Goal: Task Accomplishment & Management: Complete application form

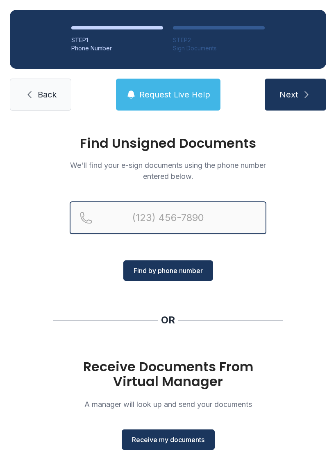
click at [181, 219] on input "Reservation phone number" at bounding box center [168, 218] width 197 height 33
type input "("
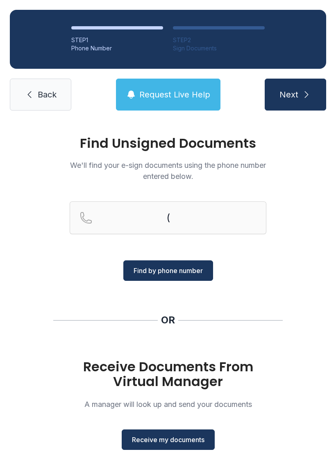
click at [289, 235] on div "Find Unsigned Documents We'll find your e-sign documents using the phone number…" at bounding box center [168, 301] width 336 height 363
click at [281, 253] on div "Find Unsigned Documents We'll find your e-sign documents using the phone number…" at bounding box center [168, 301] width 336 height 363
click at [156, 442] on span "Receive my documents" at bounding box center [168, 440] width 73 height 10
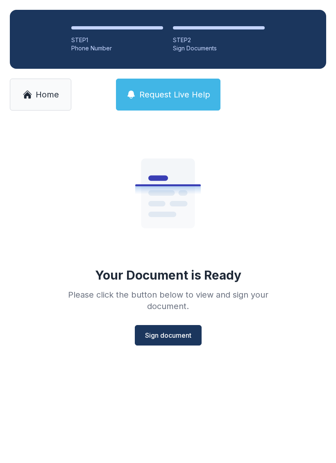
click at [172, 327] on button "Sign document" at bounding box center [168, 335] width 67 height 20
click at [171, 337] on span "Sign document" at bounding box center [168, 336] width 46 height 10
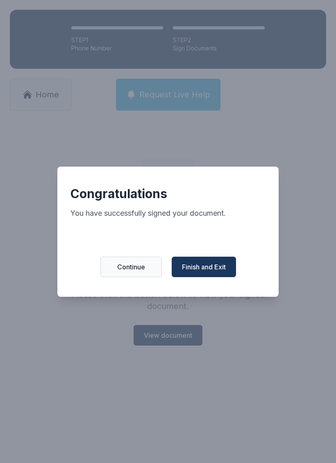
click at [206, 266] on button "Finish and Exit" at bounding box center [204, 267] width 64 height 20
